Goal: Navigation & Orientation: Find specific page/section

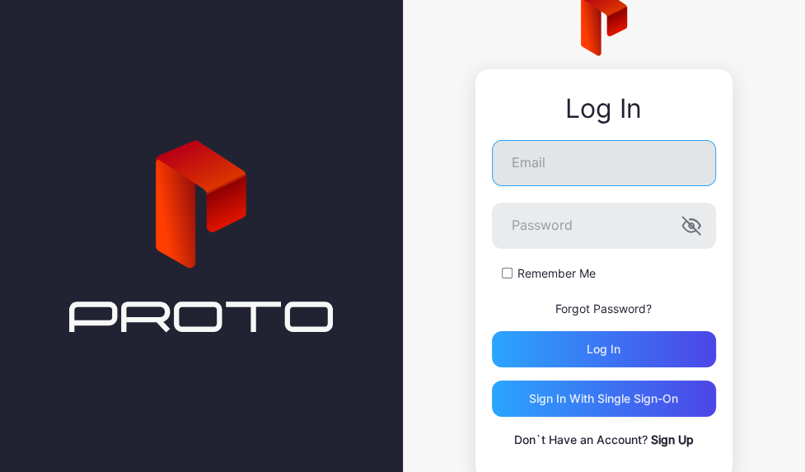
scroll to position [52, 0]
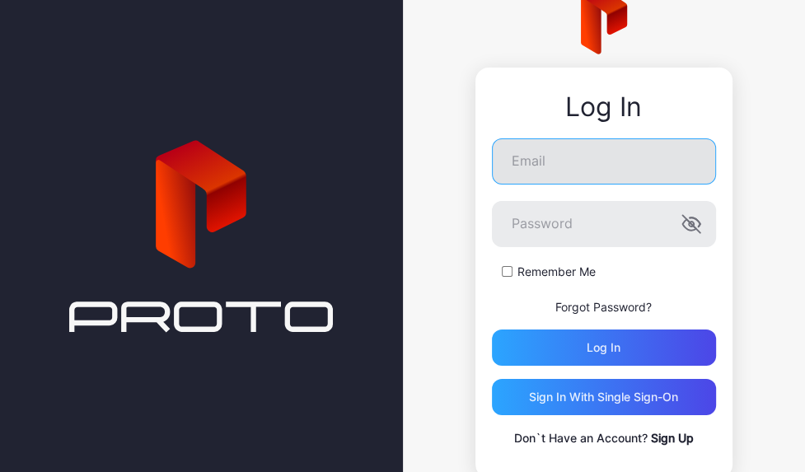
click at [524, 170] on input "Email" at bounding box center [604, 161] width 224 height 46
type input "*"
type input "**********"
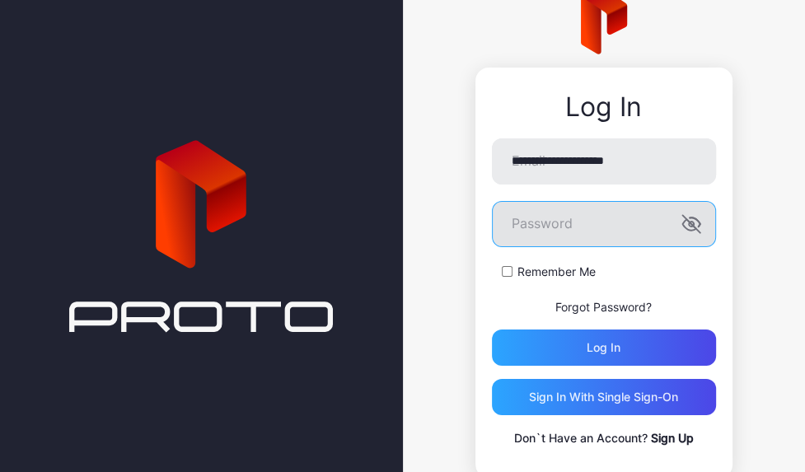
click at [492, 201] on div at bounding box center [492, 201] width 0 height 0
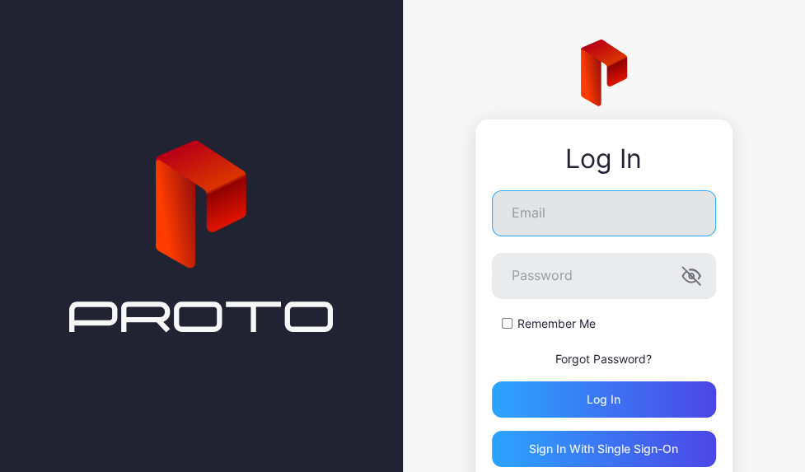
click at [541, 237] on input "Email" at bounding box center [604, 213] width 224 height 46
type input "**********"
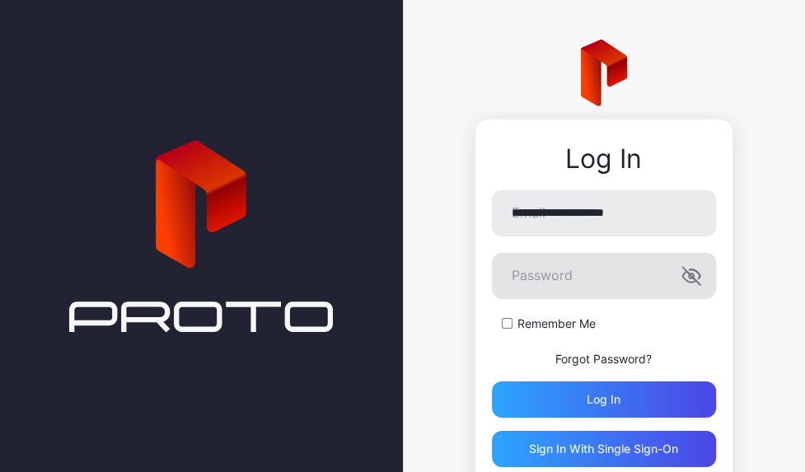
click at [682, 282] on icon "button" at bounding box center [688, 276] width 13 height 11
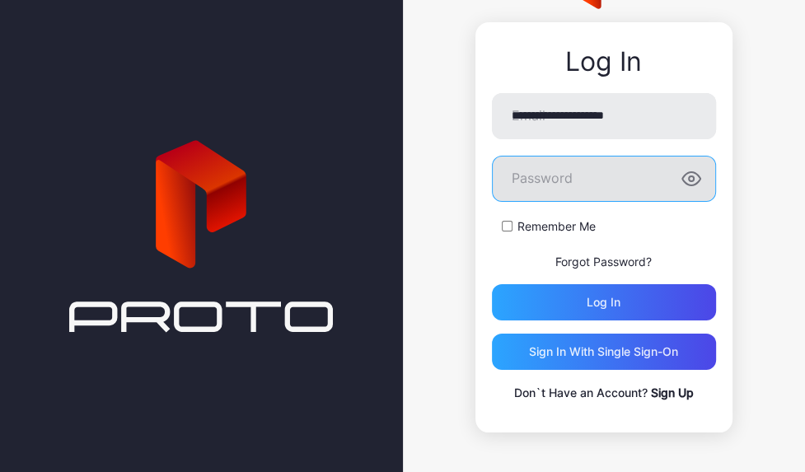
scroll to position [135, 0]
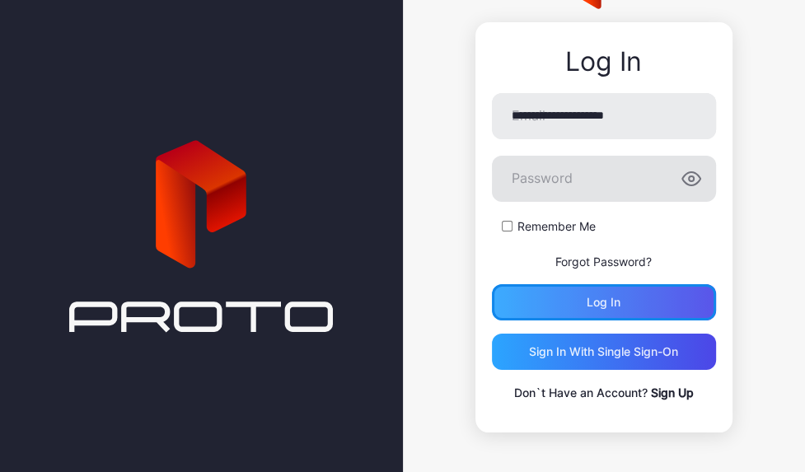
click at [587, 296] on div "Log in" at bounding box center [604, 302] width 34 height 13
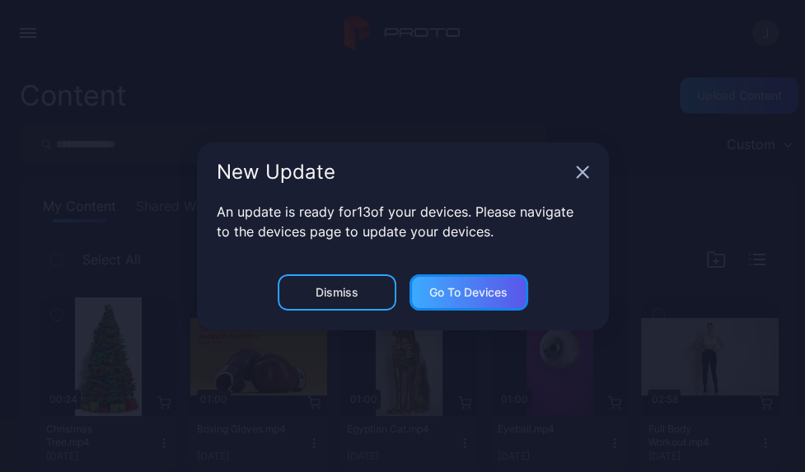
click at [468, 299] on div "Go to devices" at bounding box center [468, 292] width 78 height 13
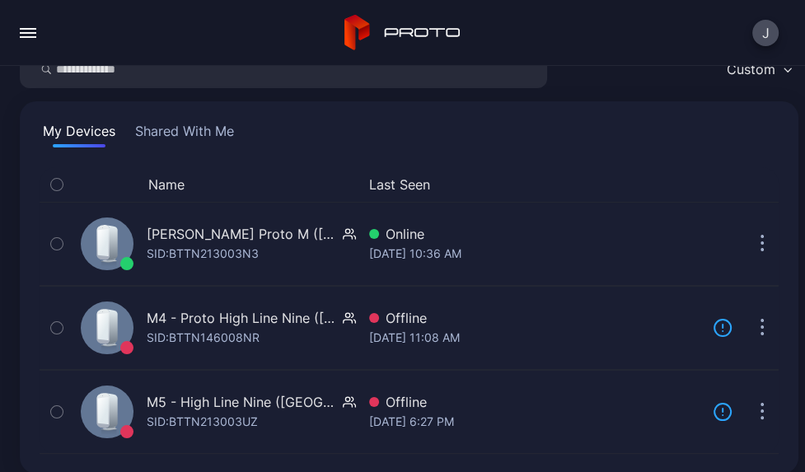
scroll to position [97, 0]
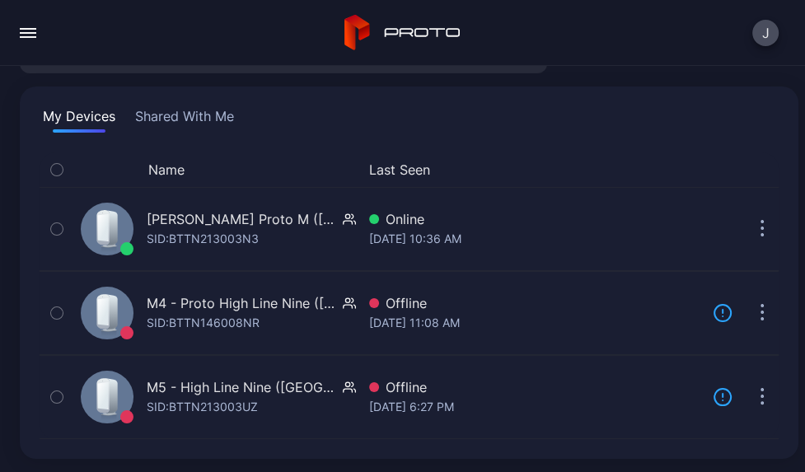
click at [196, 108] on button "Shared With Me" at bounding box center [184, 119] width 105 height 26
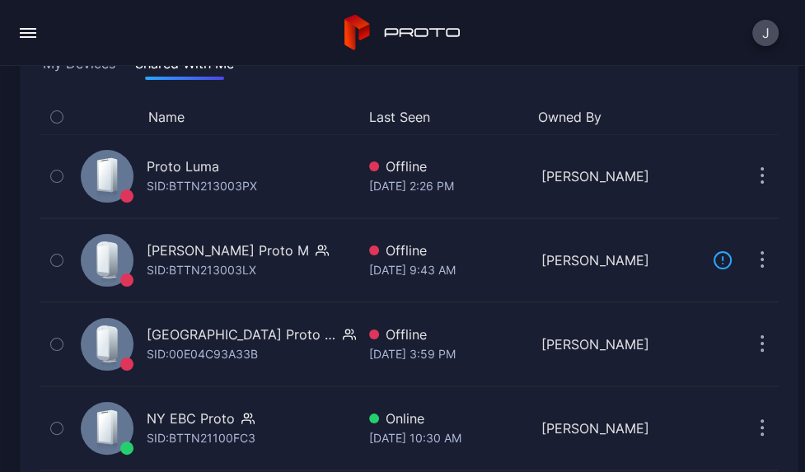
scroll to position [201, 0]
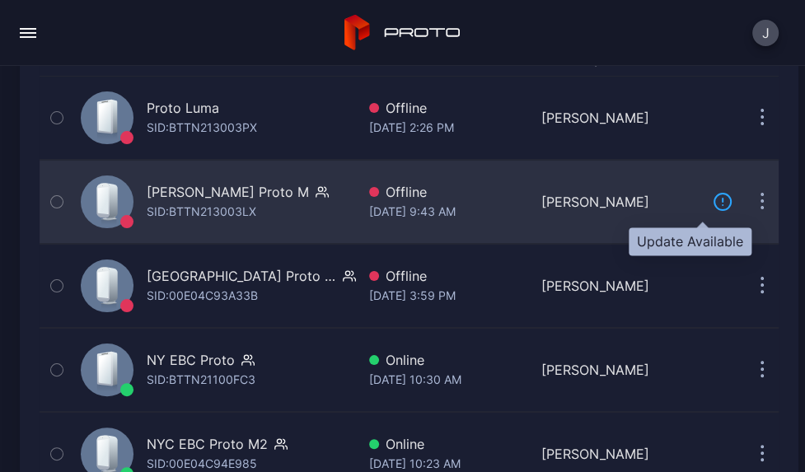
click at [713, 212] on icon at bounding box center [723, 202] width 20 height 20
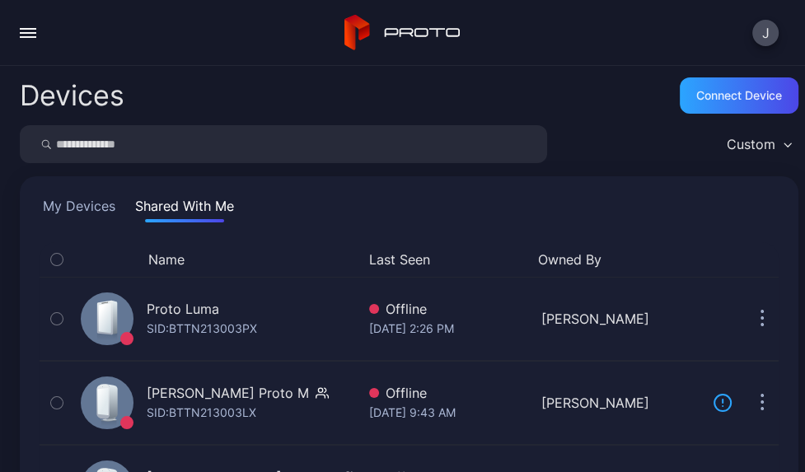
scroll to position [201, 0]
